Goal: Information Seeking & Learning: Learn about a topic

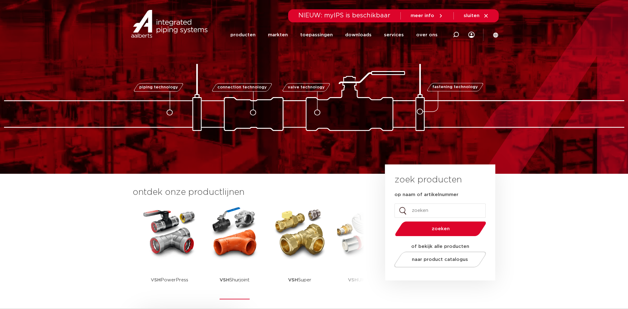
click at [241, 229] on img at bounding box center [235, 233] width 56 height 56
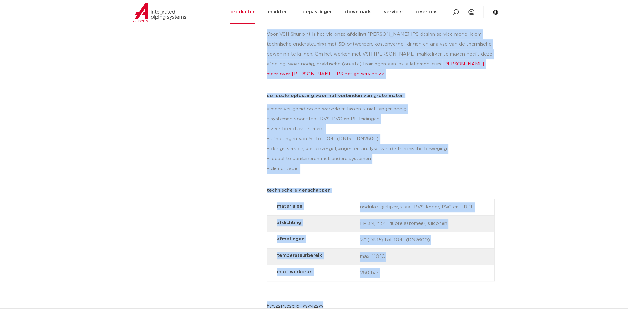
scroll to position [436, 0]
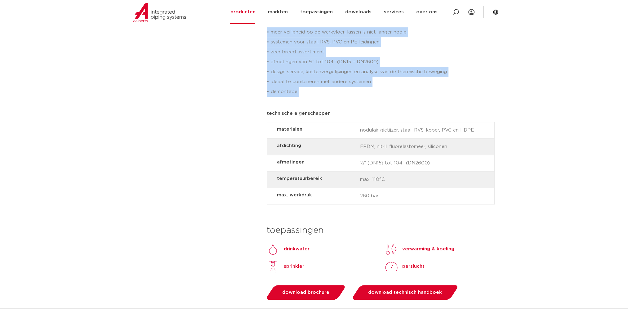
drag, startPoint x: 268, startPoint y: 31, endPoint x: 327, endPoint y: 98, distance: 89.0
click at [327, 98] on div "alle productlijnen VSH Shurjoint gegroefd leidingsysteem: hét alternatief voor …" at bounding box center [381, 46] width 236 height 764
copy div "LOR Ipsumdolo sitametc adipiscingelit: sed doeiusmodte inci utlabor etdolo magn…"
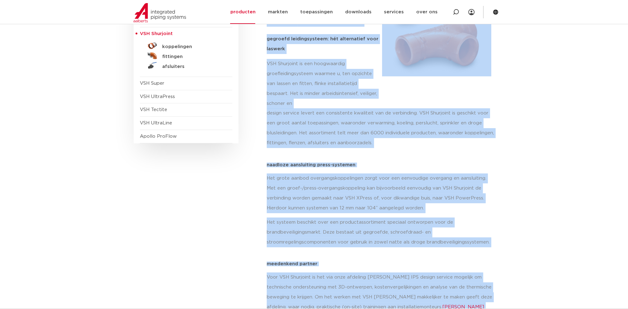
scroll to position [22, 0]
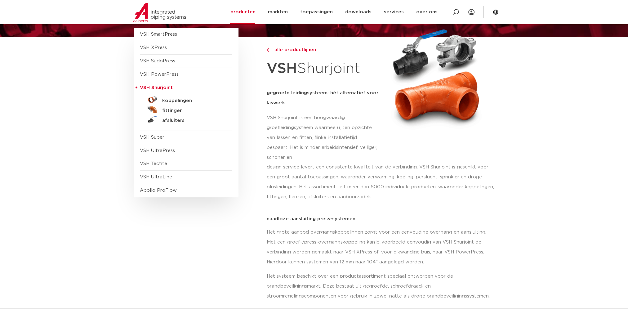
scroll to position [74, 0]
